Goal: Information Seeking & Learning: Learn about a topic

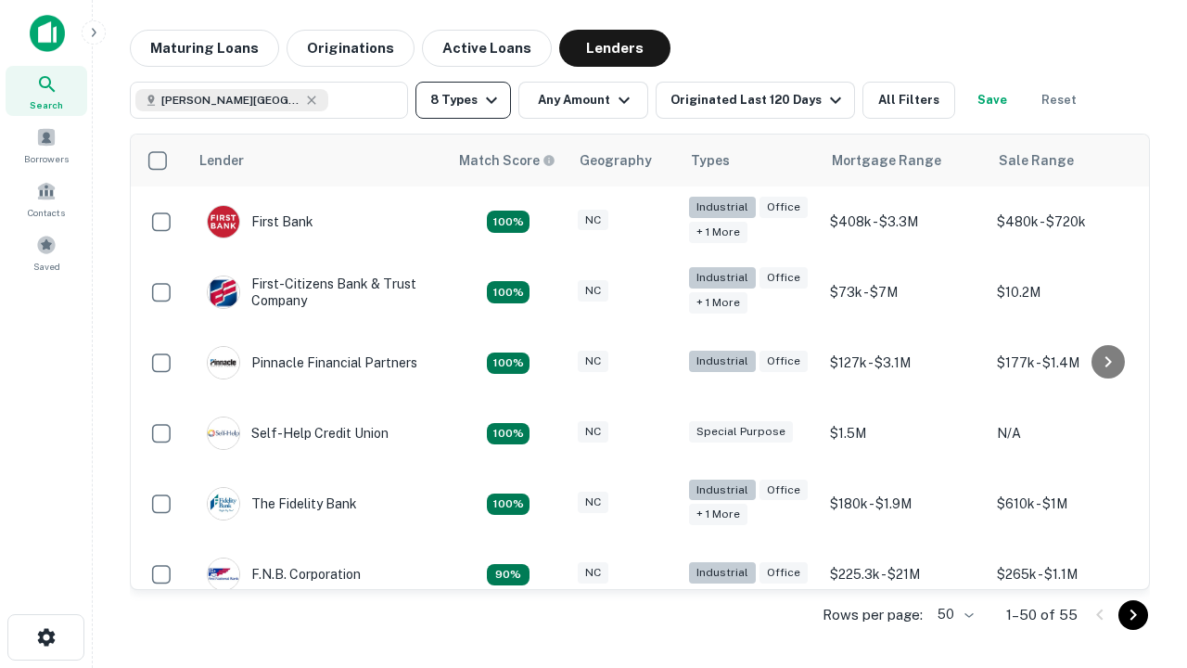
click at [463, 100] on button "8 Types" at bounding box center [463, 100] width 96 height 37
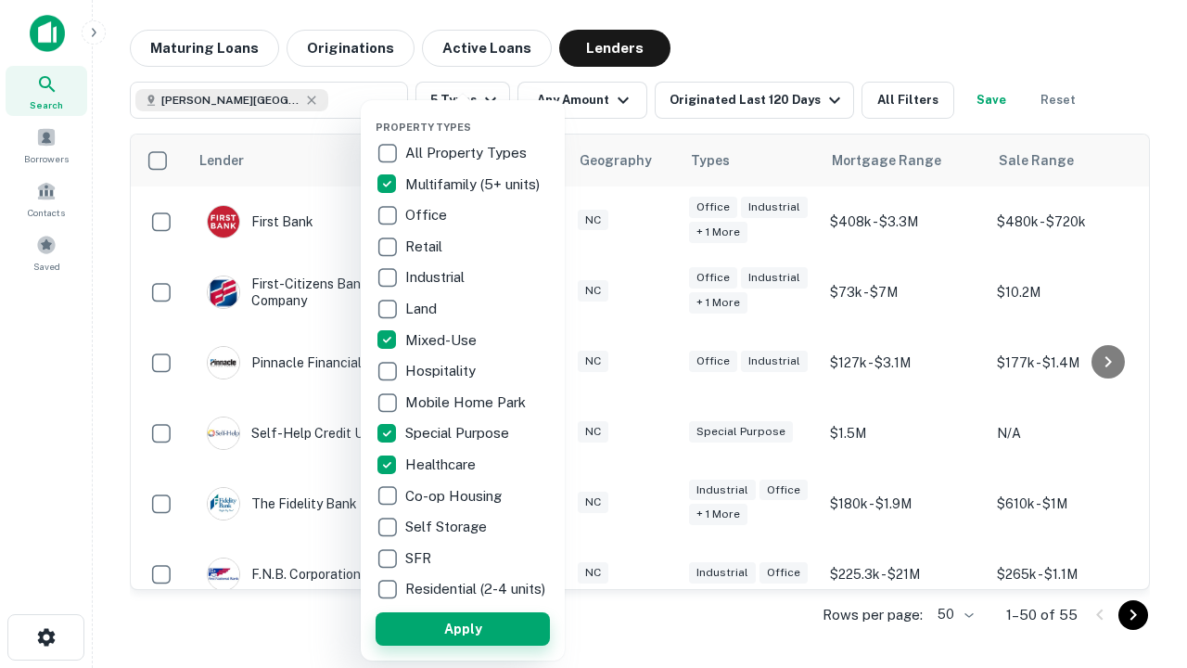
click at [463, 628] on button "Apply" at bounding box center [463, 628] width 174 height 33
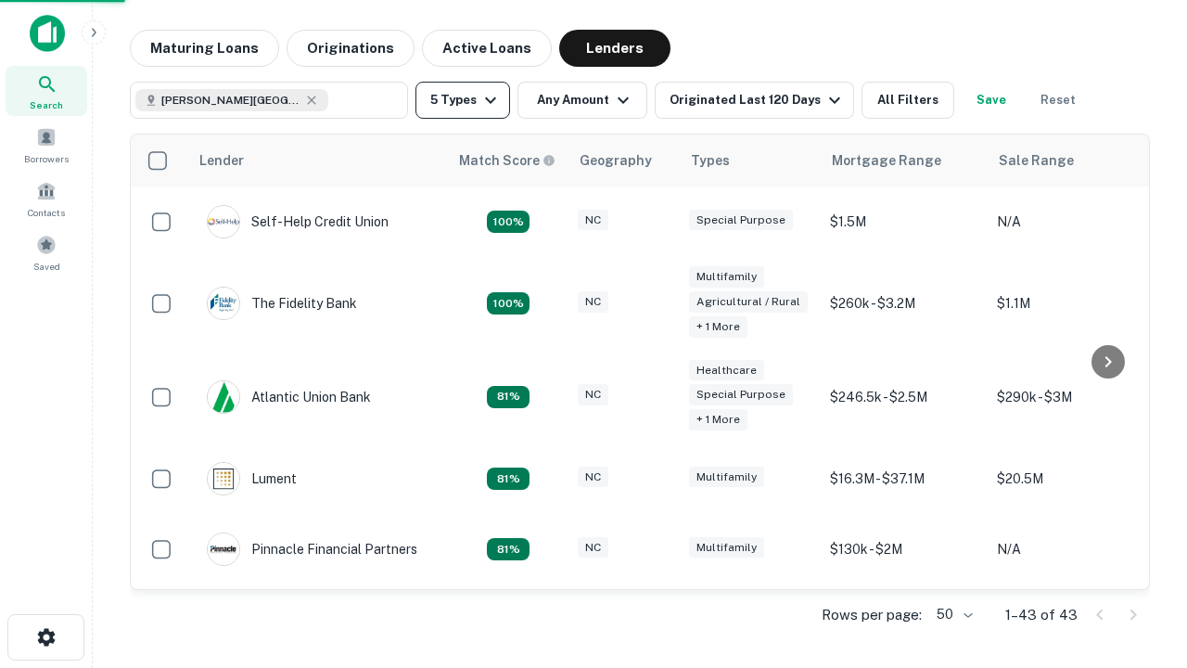
click at [463, 100] on button "5 Types" at bounding box center [462, 100] width 95 height 37
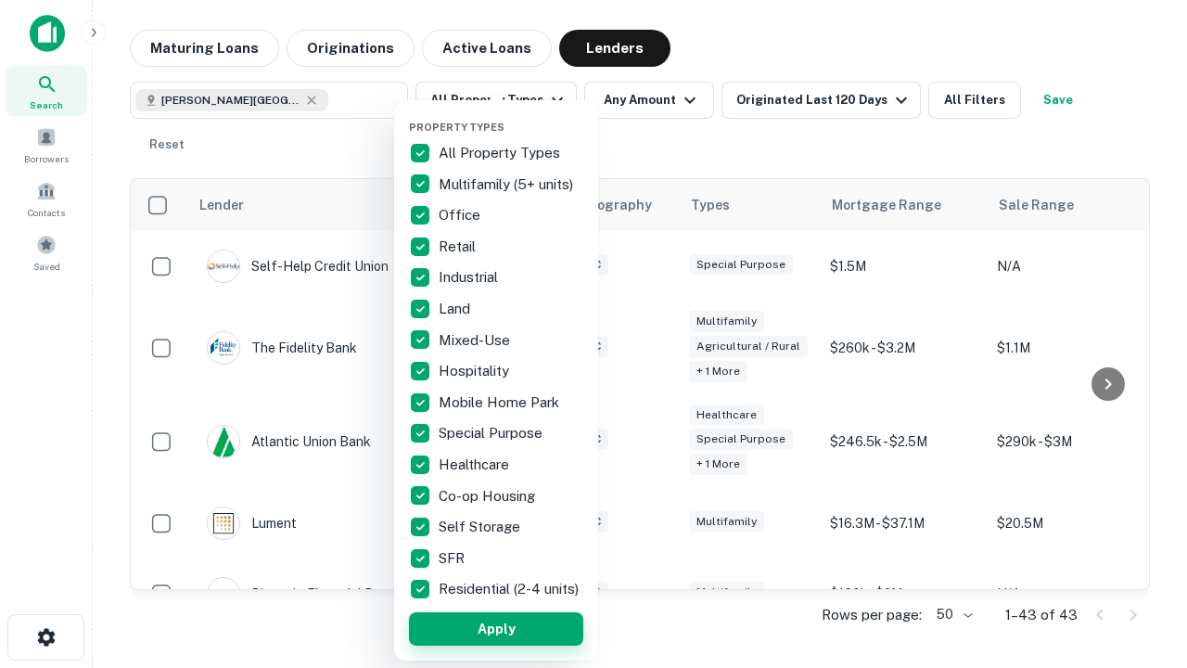
click at [496, 628] on button "Apply" at bounding box center [496, 628] width 174 height 33
